Goal: Find specific page/section: Find specific page/section

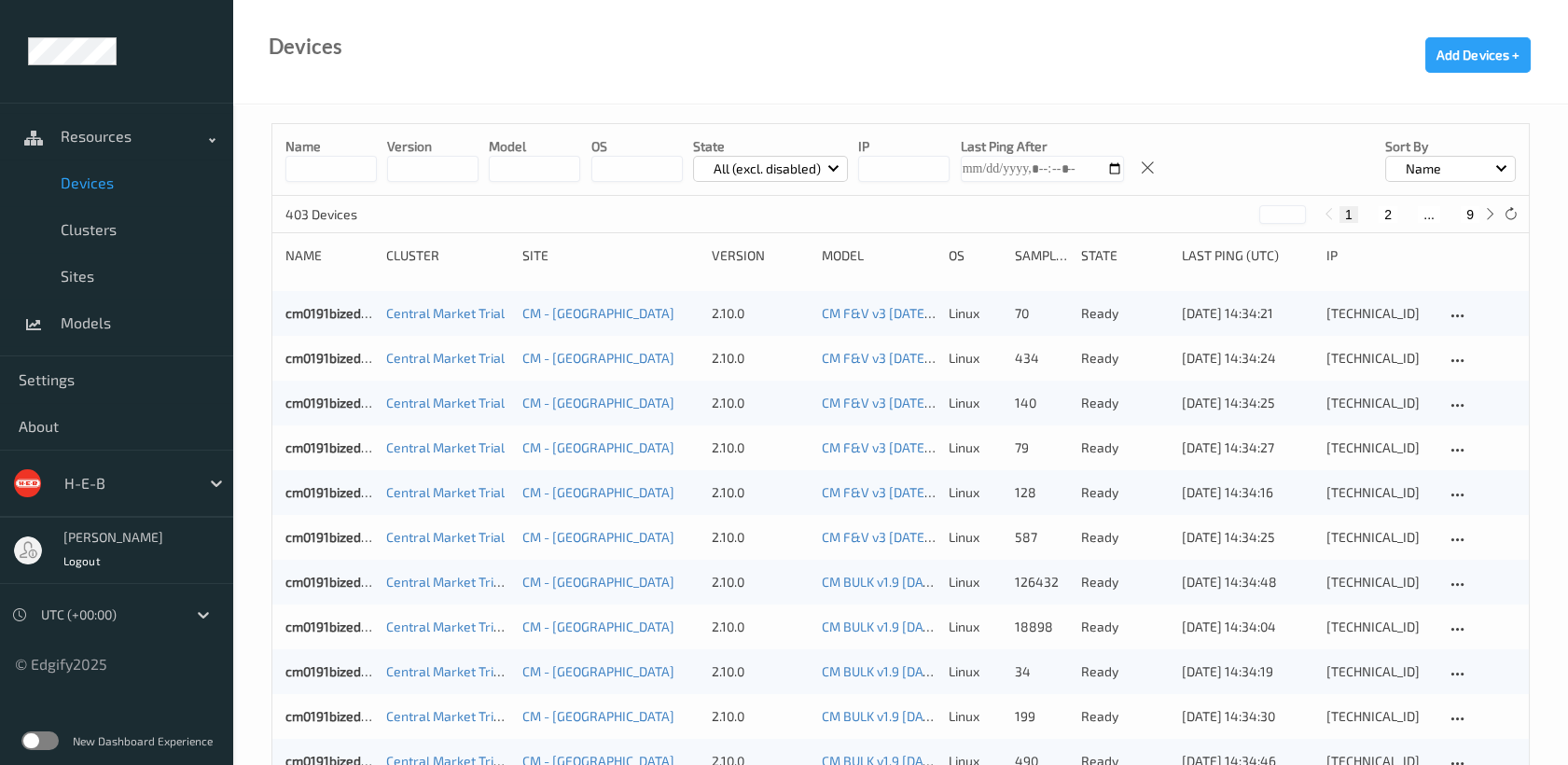
click at [1388, 210] on button "2" at bounding box center [1388, 215] width 19 height 17
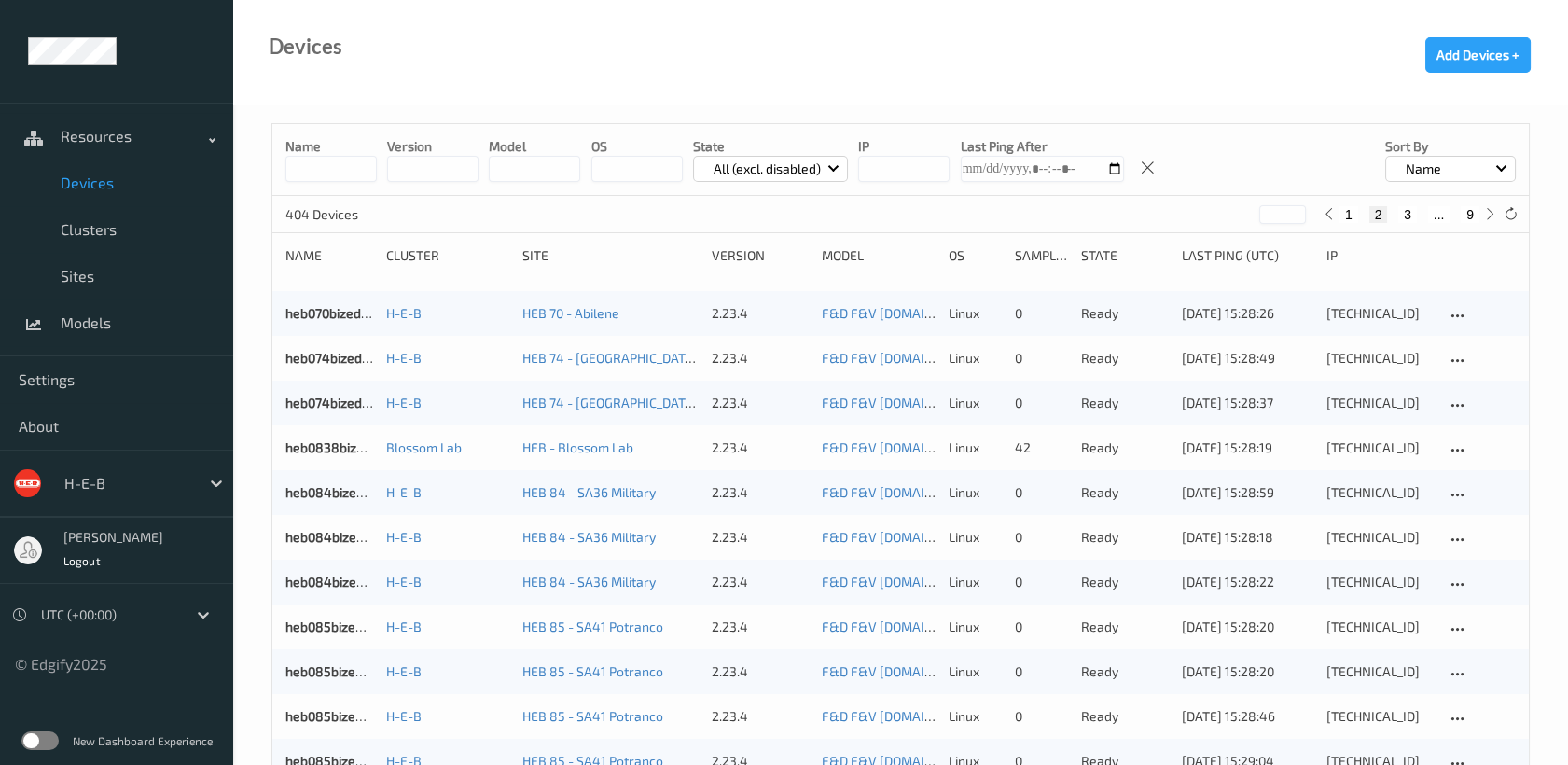
click at [1469, 214] on button "9" at bounding box center [1471, 215] width 19 height 17
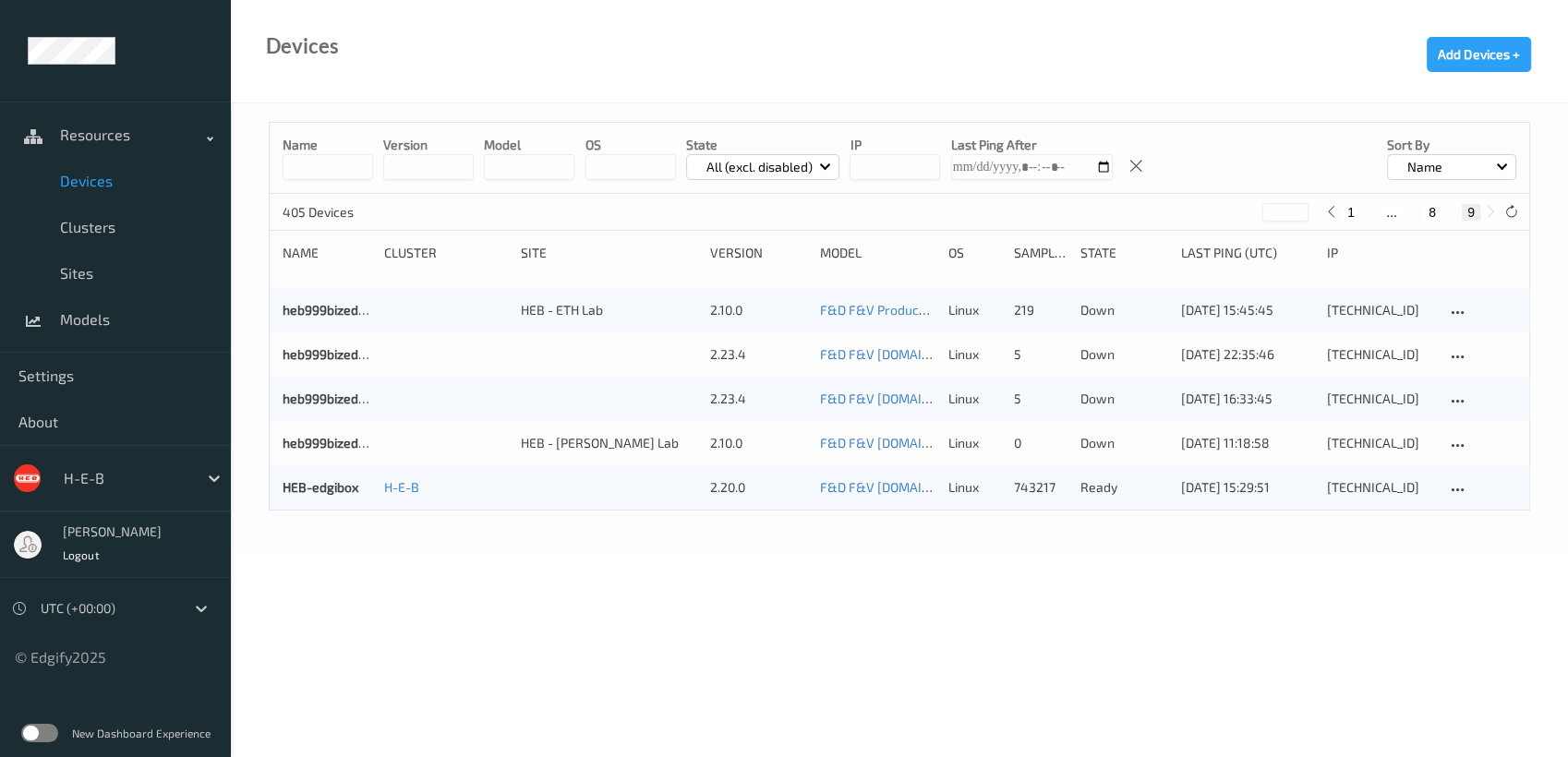
click at [1432, 208] on button "8" at bounding box center [1433, 212] width 19 height 17
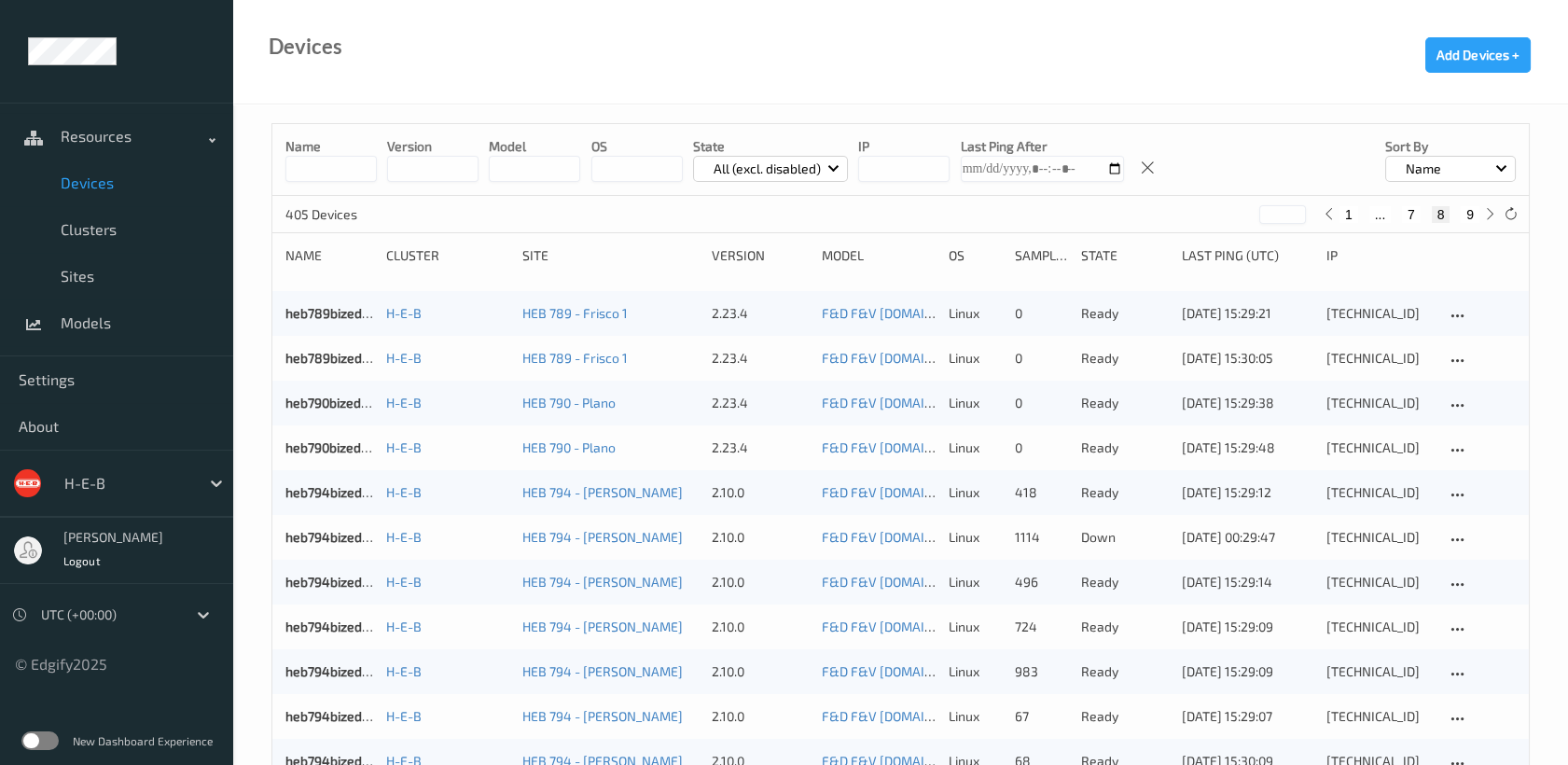
click at [1411, 214] on button "7" at bounding box center [1411, 215] width 19 height 17
click at [1398, 206] on button "6" at bounding box center [1399, 215] width 19 height 17
click at [1386, 212] on button "5" at bounding box center [1391, 215] width 19 height 17
click at [1386, 211] on button "4" at bounding box center [1391, 215] width 19 height 17
click at [1388, 213] on button "3" at bounding box center [1391, 215] width 19 height 17
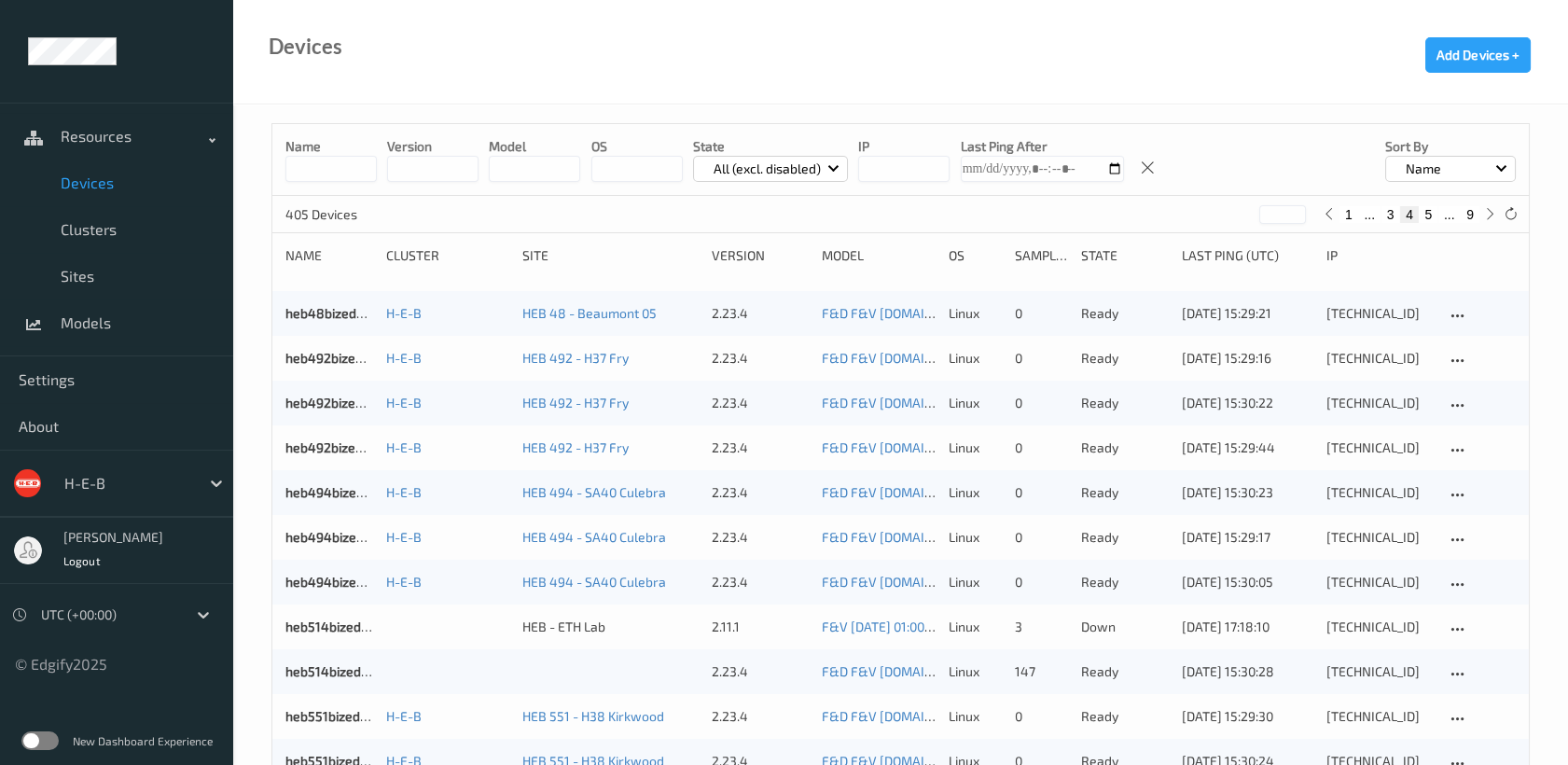
type input "*"
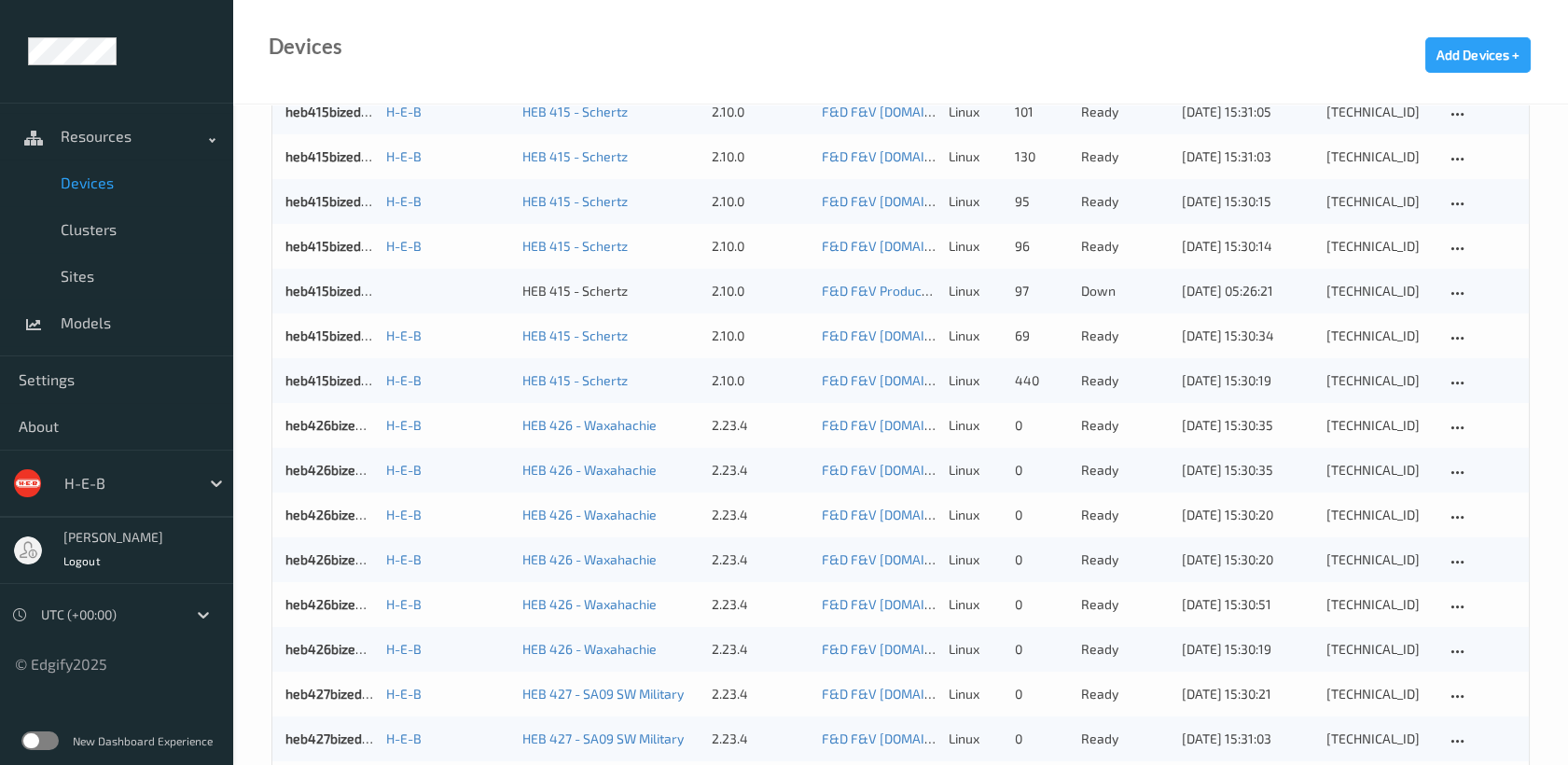
scroll to position [560, 0]
click at [1335, 375] on div "[TECHNICAL_ID]" at bounding box center [1379, 381] width 105 height 19
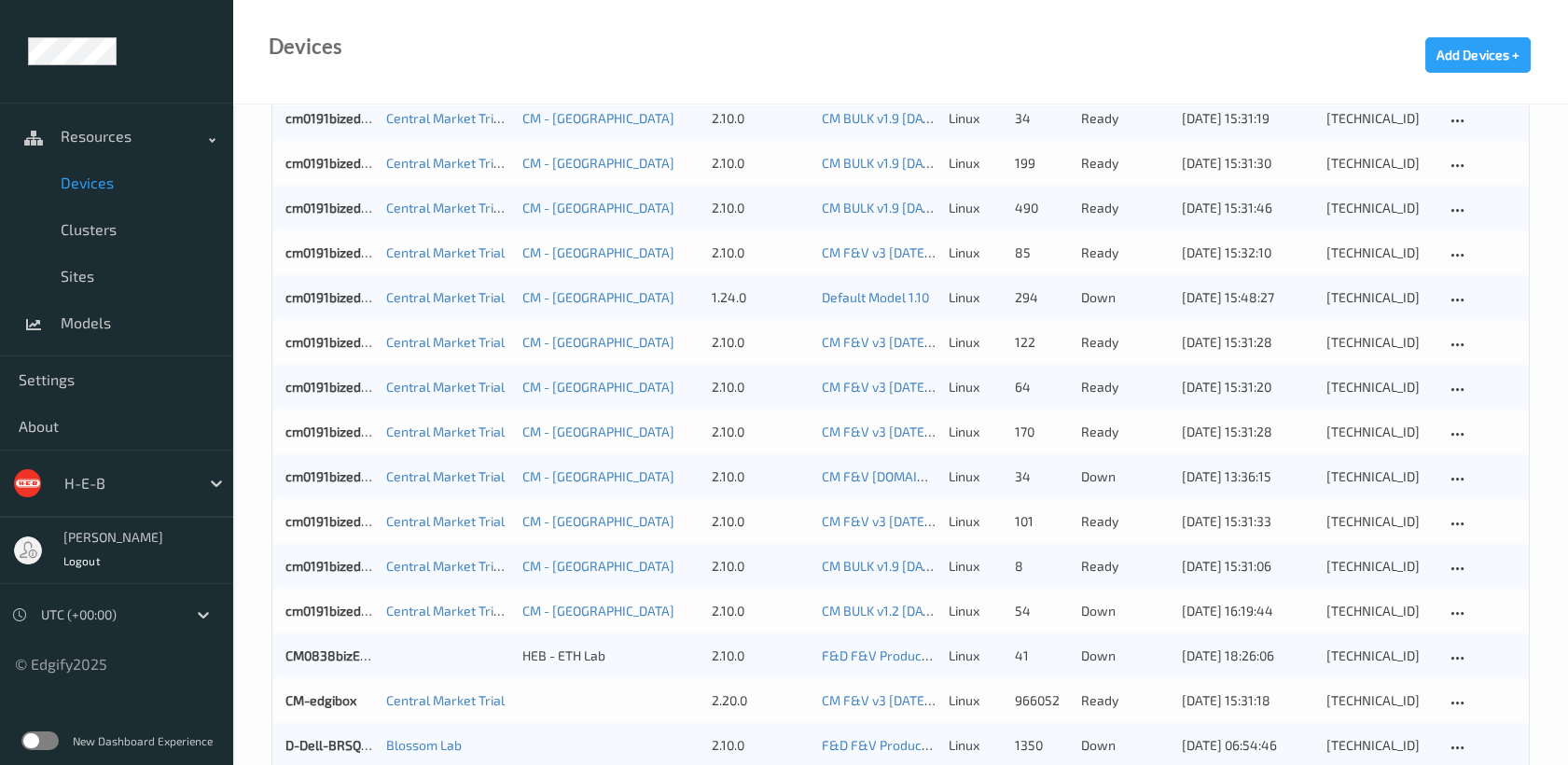
scroll to position [560, 0]
